Goal: Information Seeking & Learning: Learn about a topic

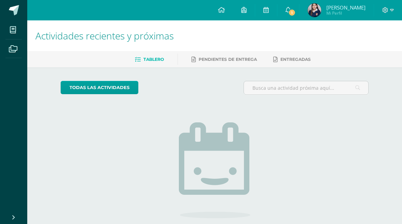
click at [294, 13] on span "1" at bounding box center [291, 12] width 7 height 7
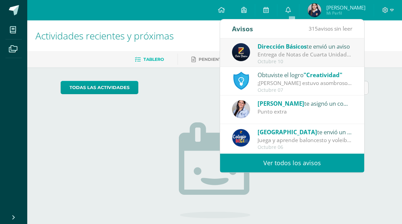
click at [319, 53] on div "Entrega de Notas de Cuarta Unidad: Estimados padres y madres de familia: Reciba…" at bounding box center [304, 55] width 95 height 8
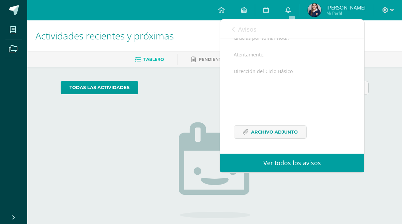
scroll to position [137, 0]
click at [259, 131] on span "Archivo Adjunto" at bounding box center [274, 132] width 47 height 13
click at [242, 26] on span "Avisos" at bounding box center [247, 29] width 18 height 8
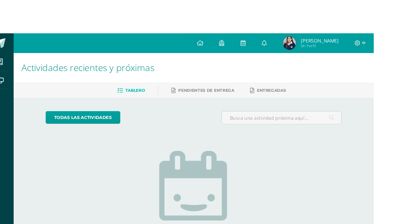
scroll to position [0, 16]
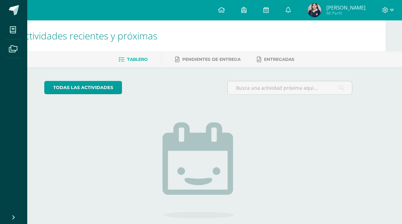
click at [297, 17] on link "0" at bounding box center [288, 10] width 22 height 20
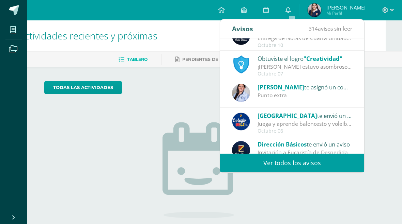
click at [294, 11] on link "0" at bounding box center [288, 10] width 22 height 20
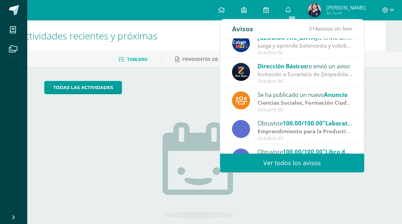
scroll to position [96, 0]
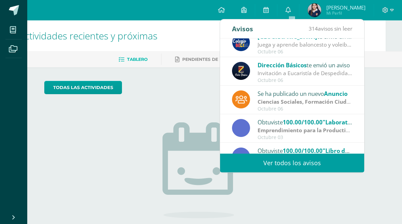
click at [271, 103] on strong "Ciencias Sociales, Formación Ciudadana e Interculturalidad" at bounding box center [335, 101] width 156 height 7
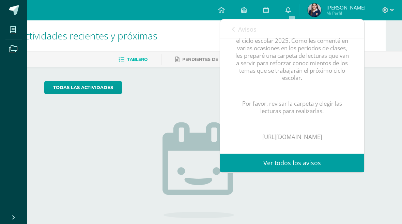
click at [282, 103] on p "Por favor, revisar la carpeta y elegir las lecturas para realizarlas." at bounding box center [291, 107] width 117 height 15
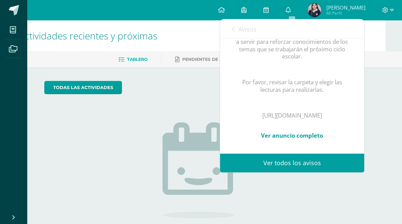
scroll to position [181, 0]
click at [276, 132] on link "Ver anuncio completo" at bounding box center [292, 136] width 62 height 8
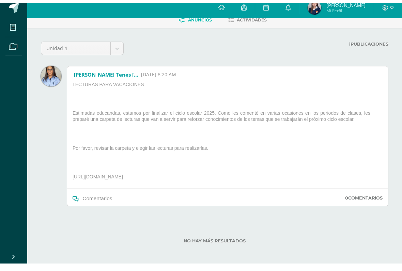
scroll to position [35, 0]
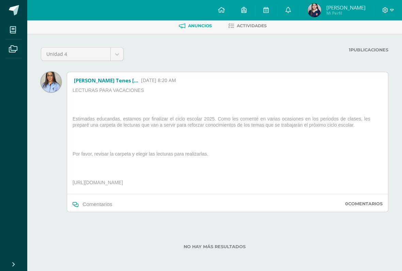
click at [97, 184] on p "[URL][DOMAIN_NAME]" at bounding box center [227, 183] width 315 height 9
click at [112, 183] on p "[URL][DOMAIN_NAME]" at bounding box center [227, 183] width 315 height 9
